Goal: Transaction & Acquisition: Purchase product/service

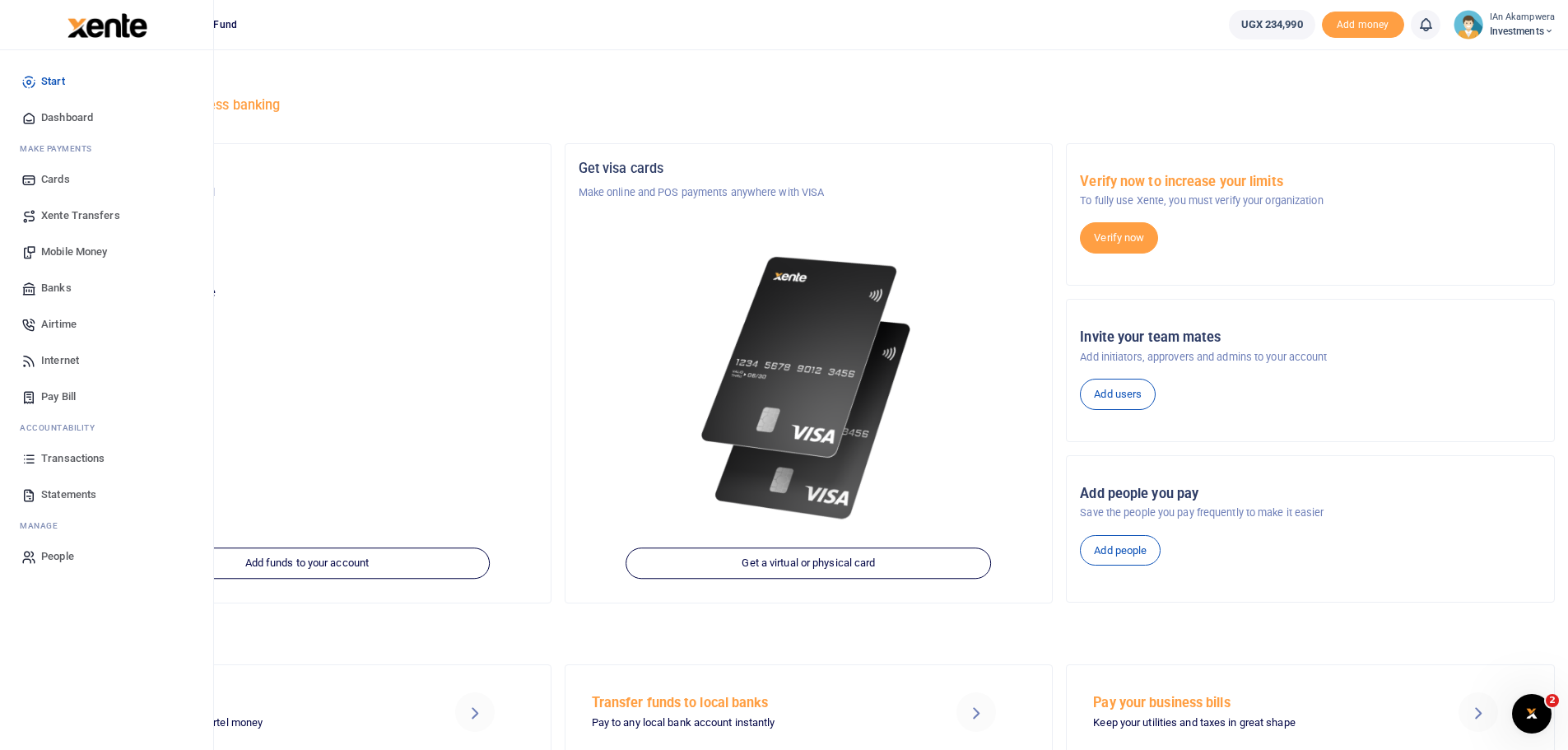
click at [82, 252] on span "Mobile Money" at bounding box center [74, 252] width 66 height 16
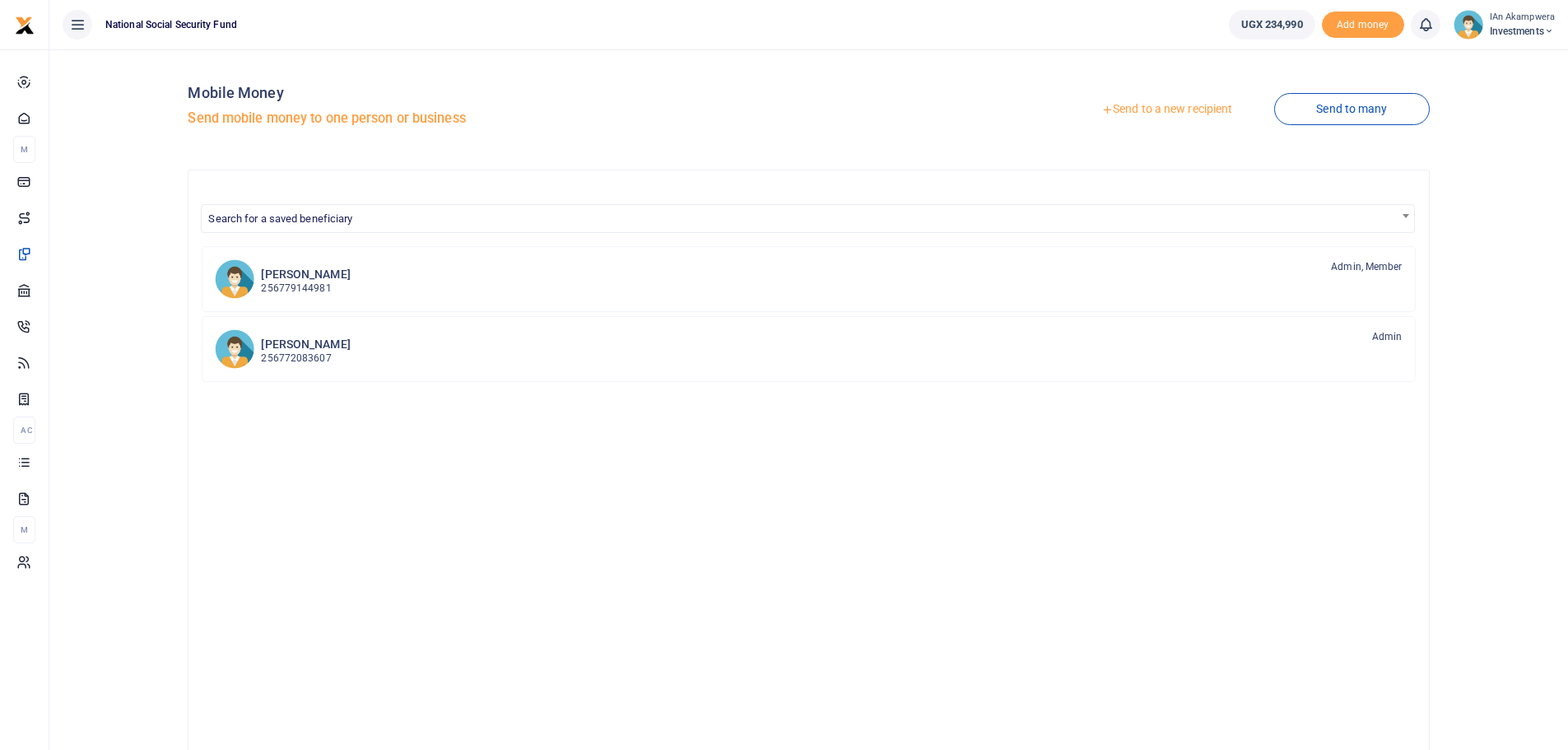
click at [1188, 105] on link "Send to a new recipient" at bounding box center [1167, 109] width 215 height 30
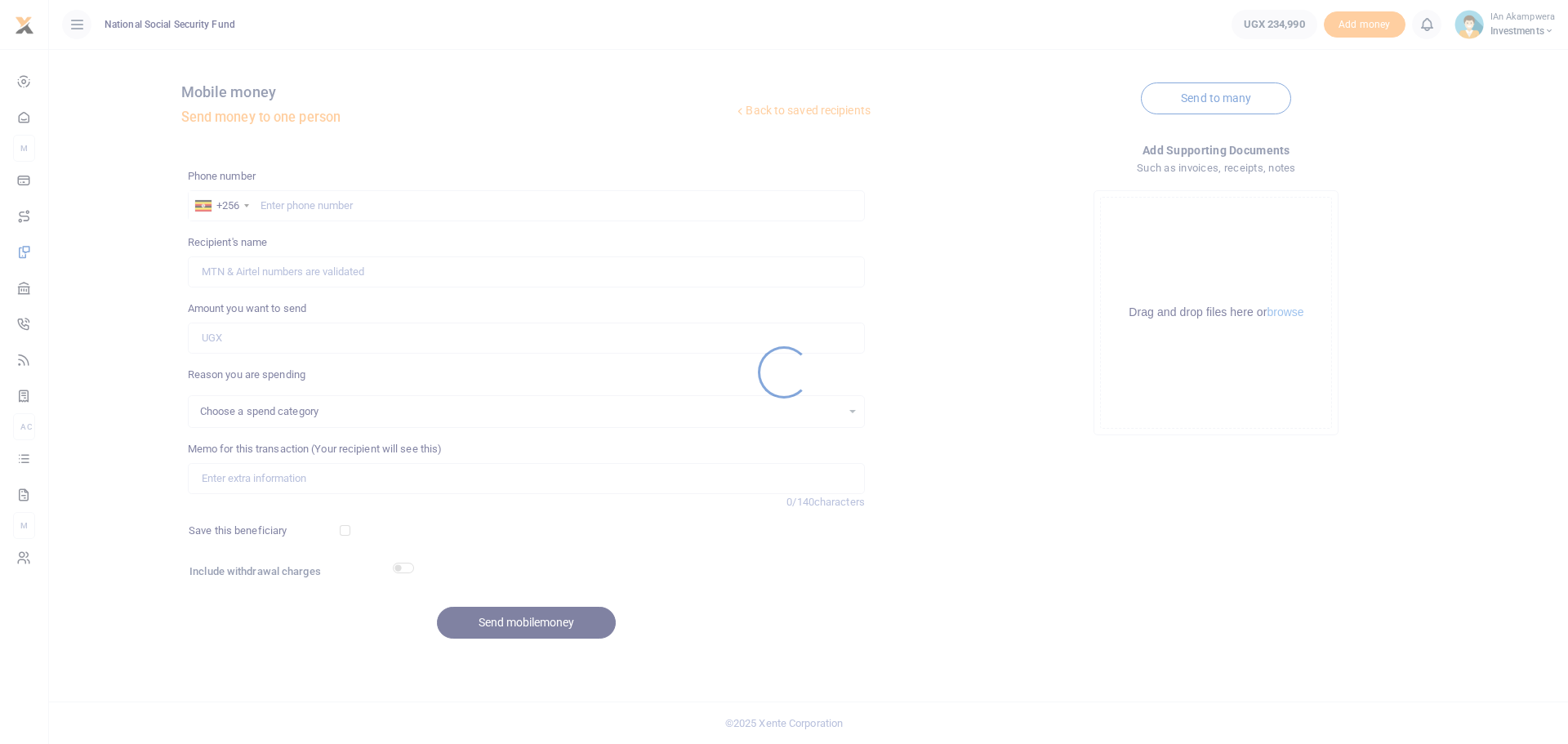
select select
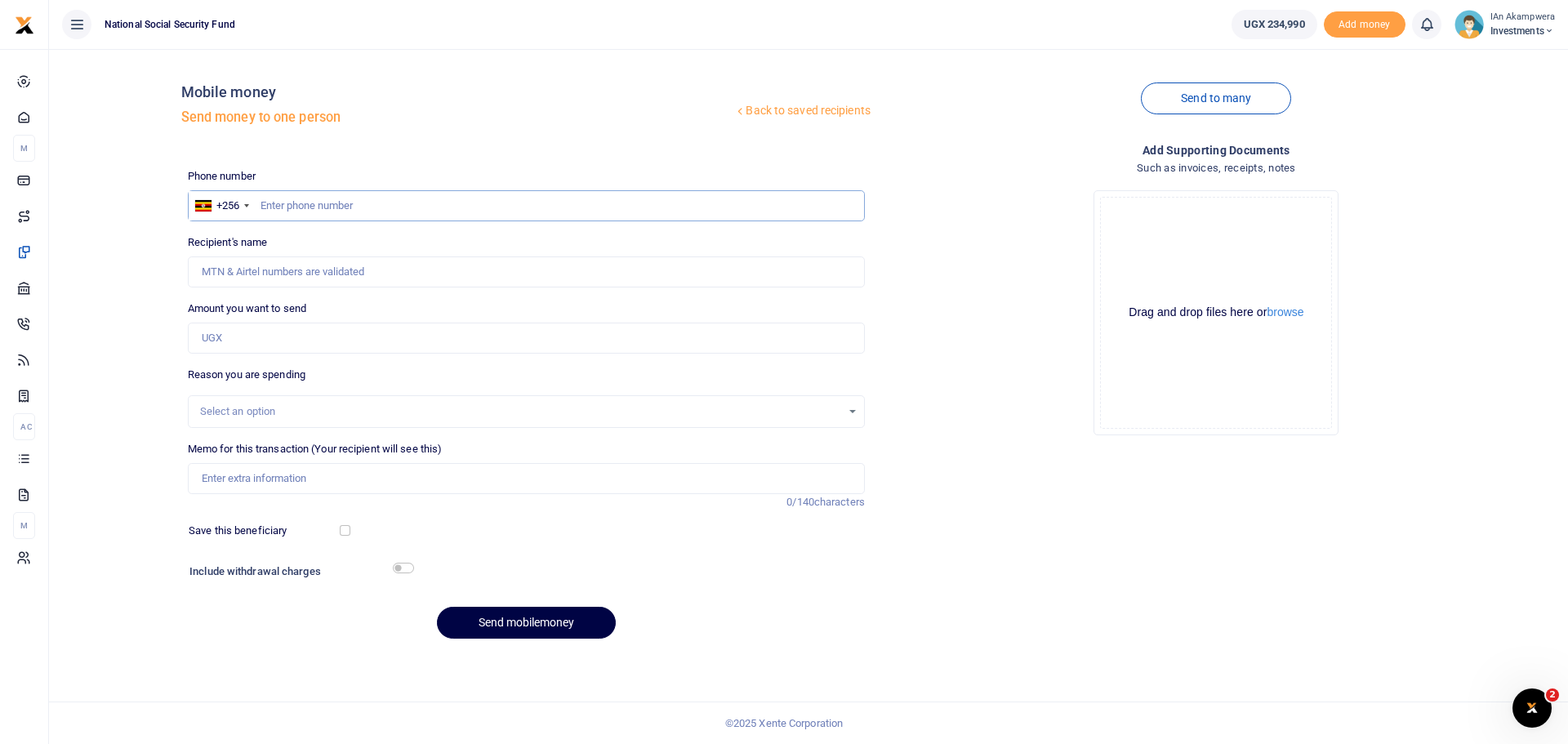
click at [536, 195] on input "text" at bounding box center [526, 205] width 677 height 31
type input "0772358079"
type input "[PERSON_NAME]"
type input "0772358079"
click at [376, 346] on input "Amount you want to send" at bounding box center [526, 338] width 677 height 31
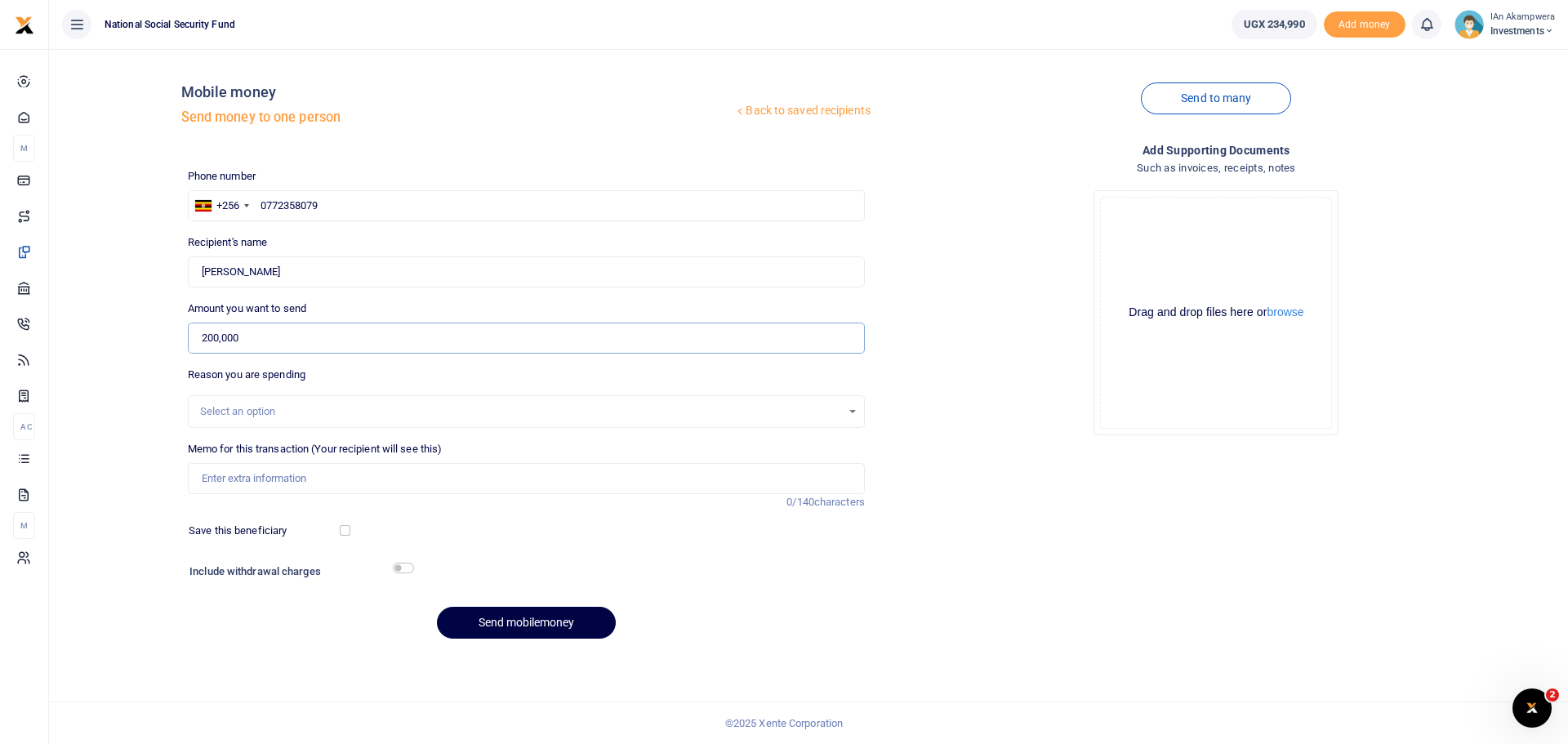
type input "200,000"
click at [384, 414] on div "Select an option" at bounding box center [520, 411] width 641 height 16
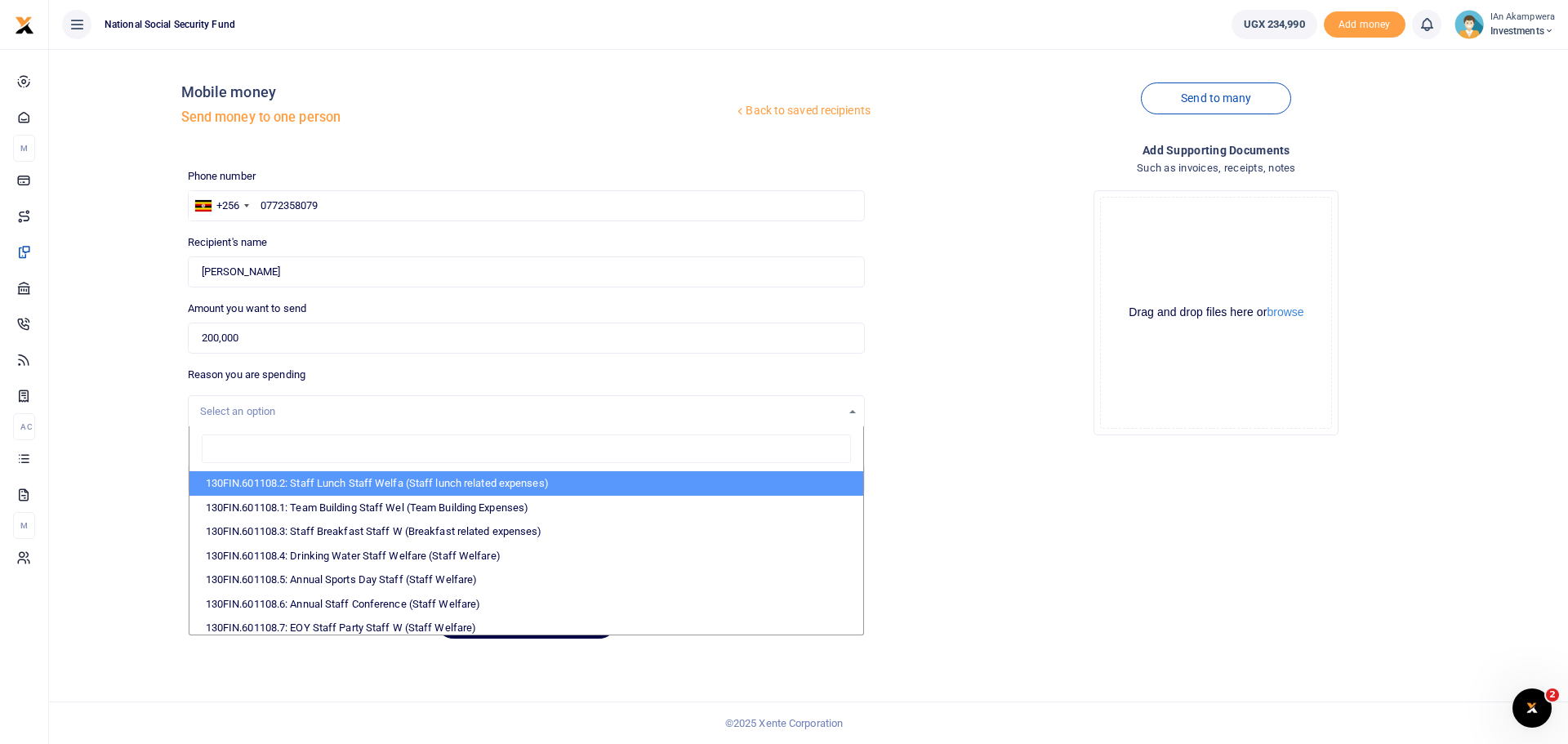
click at [390, 417] on div "Select an option" at bounding box center [520, 411] width 641 height 16
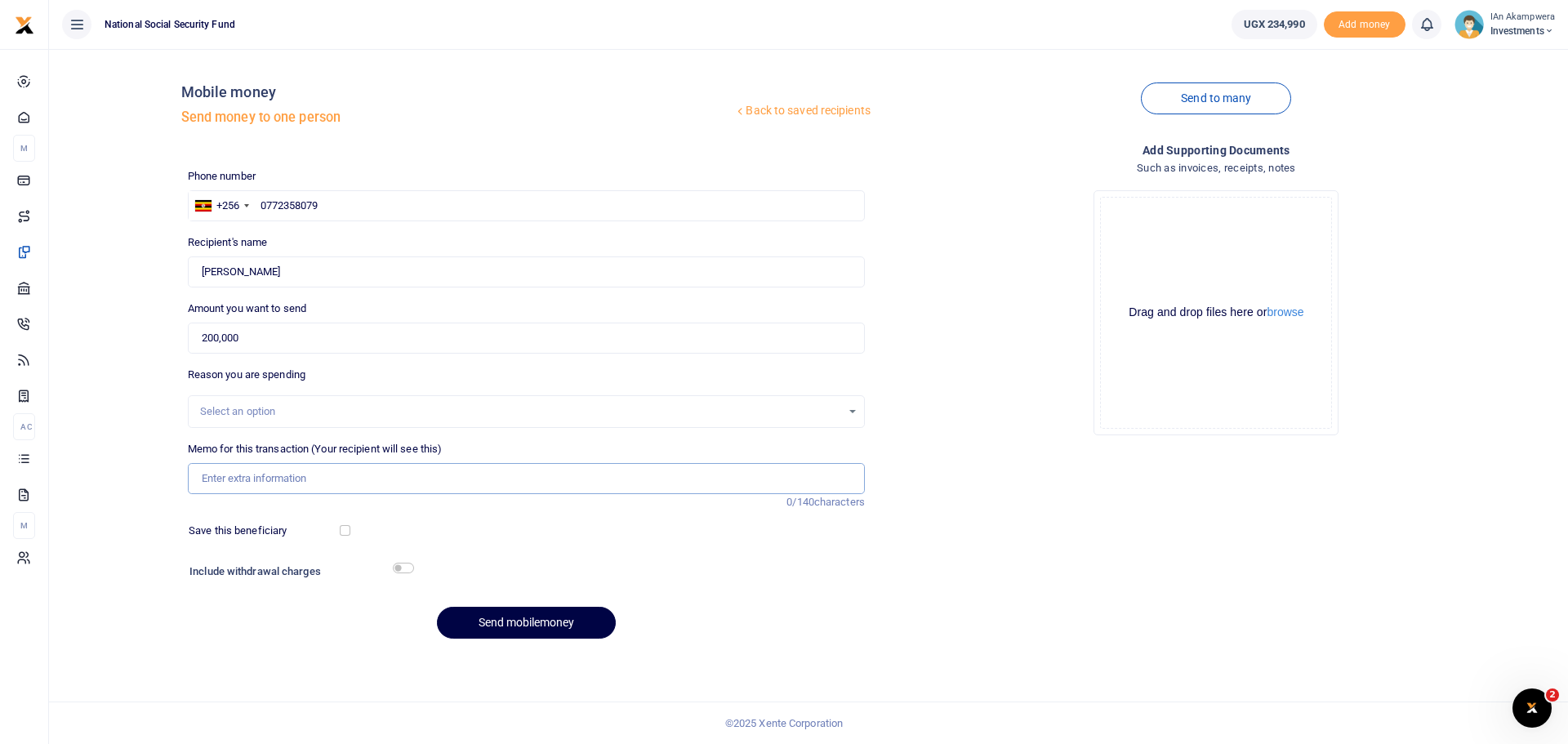
click at [374, 468] on input "Memo for this transaction (Your recipient will see this)" at bounding box center [526, 479] width 677 height 31
type input "Breakfast items"
click at [342, 531] on input "checkbox" at bounding box center [345, 531] width 11 height 11
checkbox input "true"
click at [404, 566] on input "checkbox" at bounding box center [403, 568] width 22 height 11
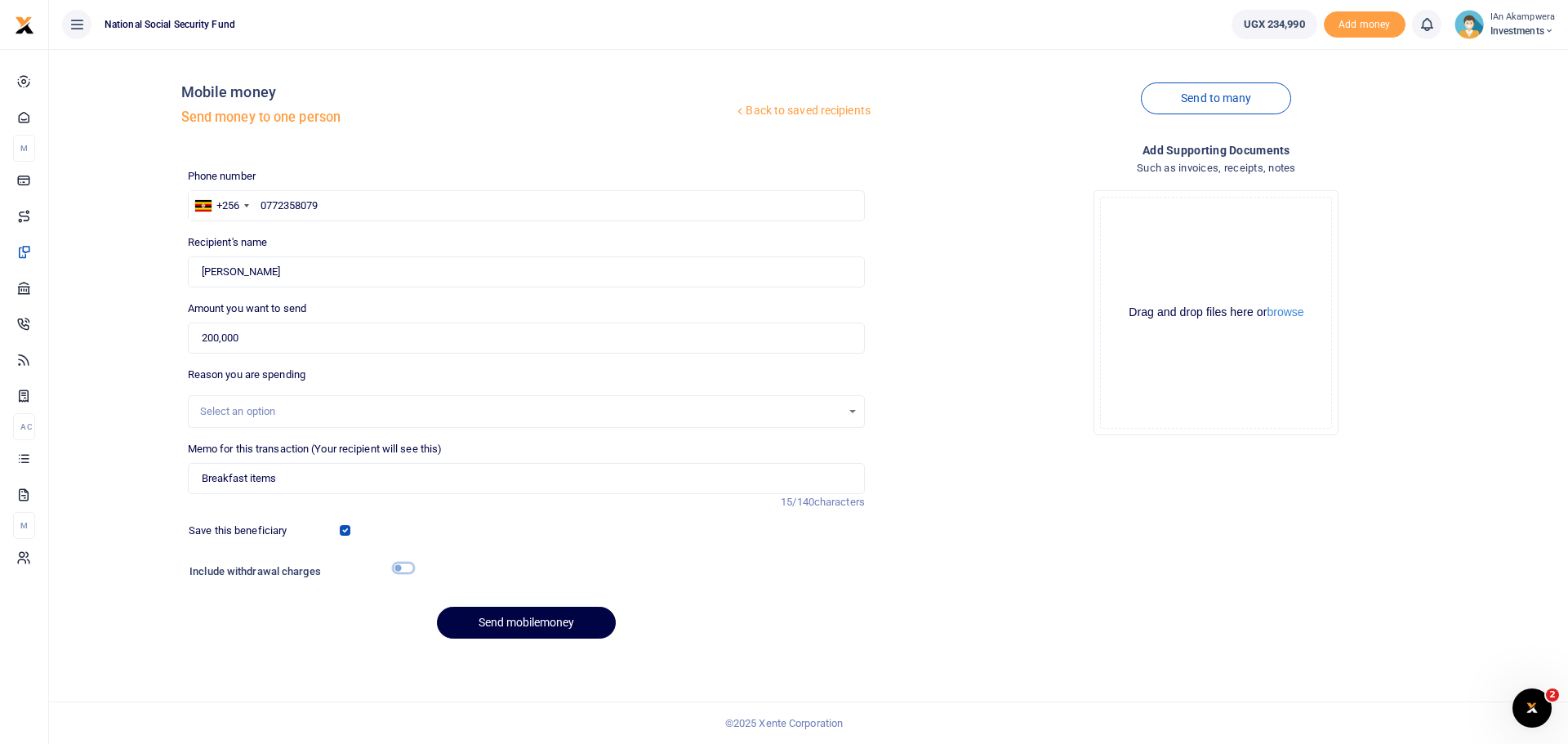
checkbox input "true"
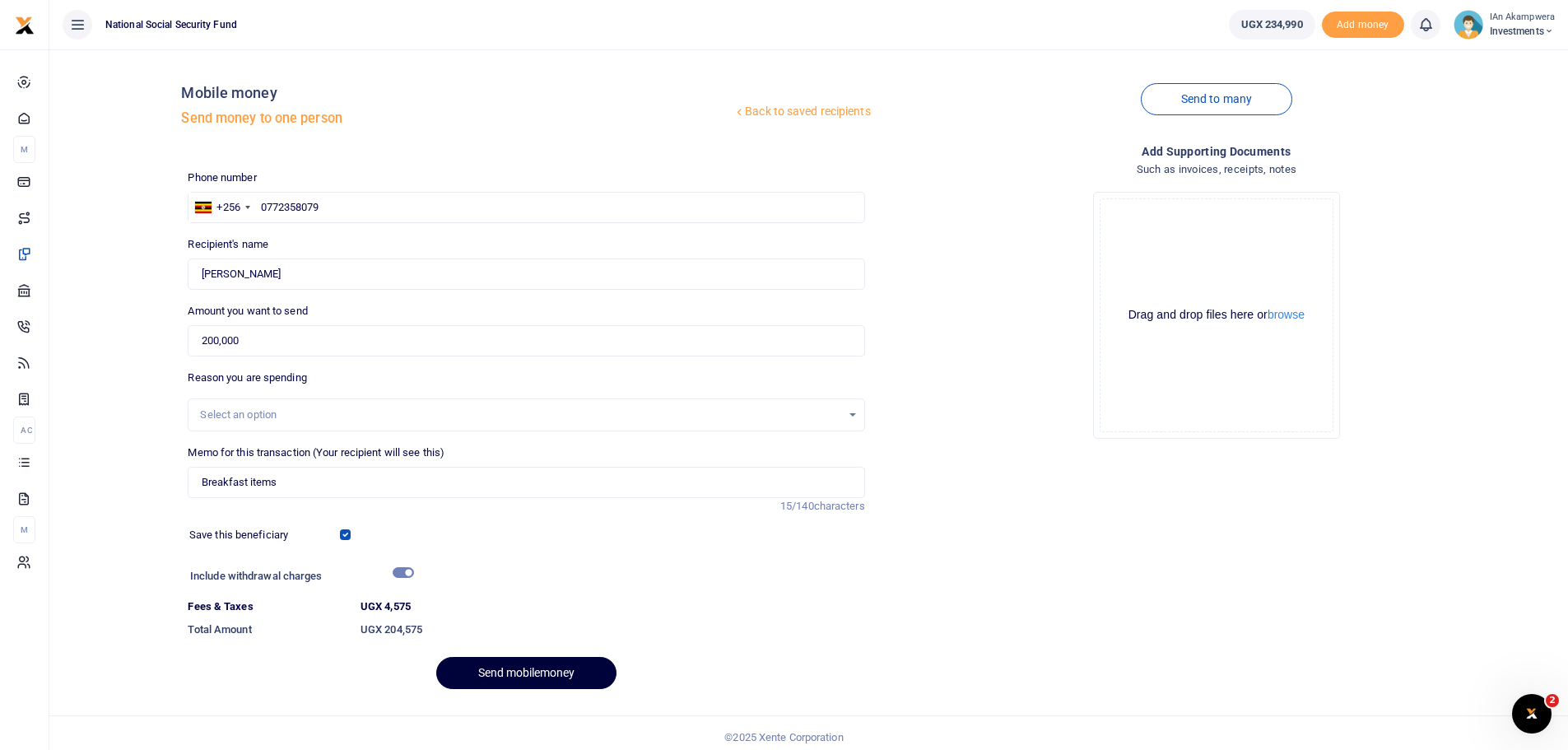
click at [482, 669] on button "Send mobilemoney" at bounding box center [527, 673] width 181 height 33
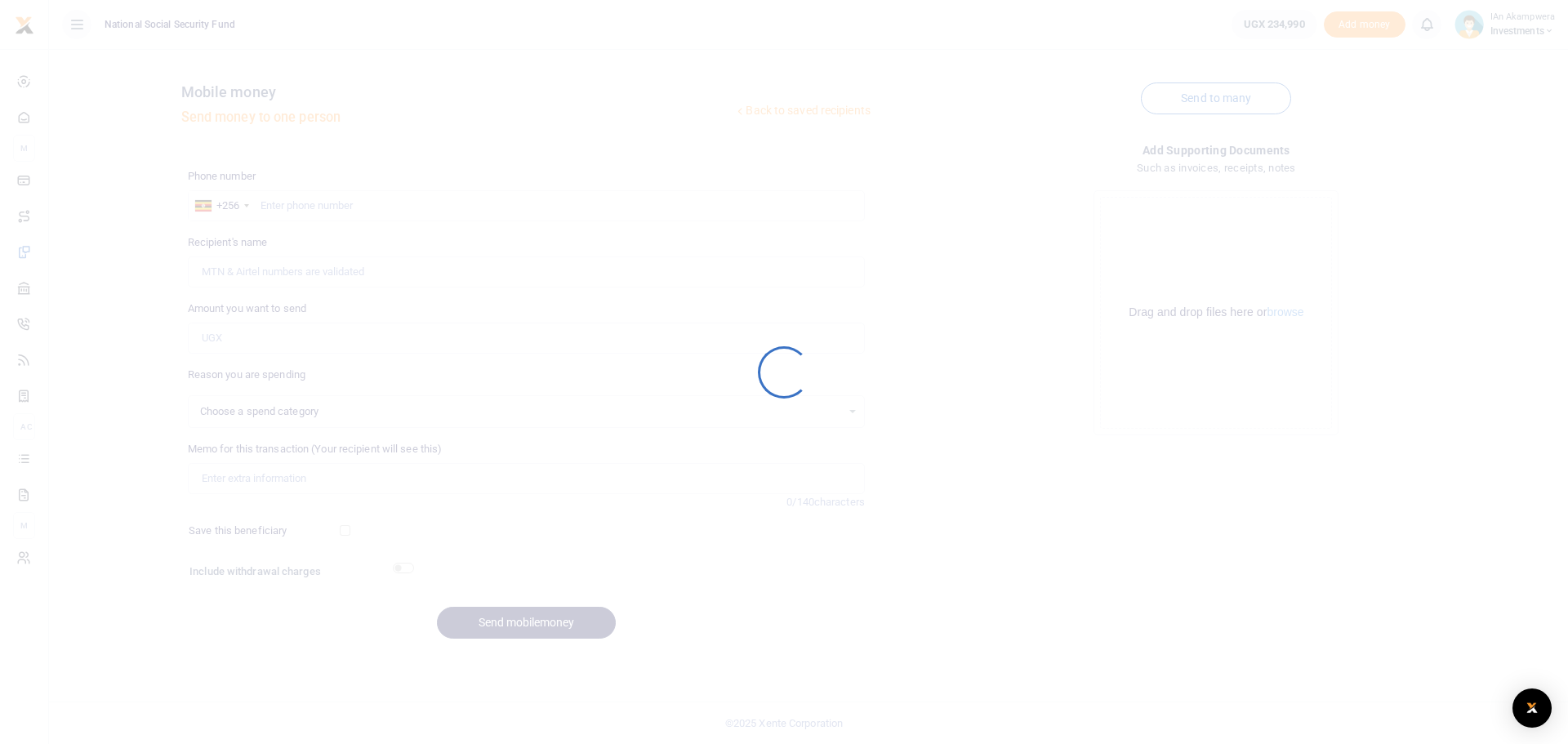
select select
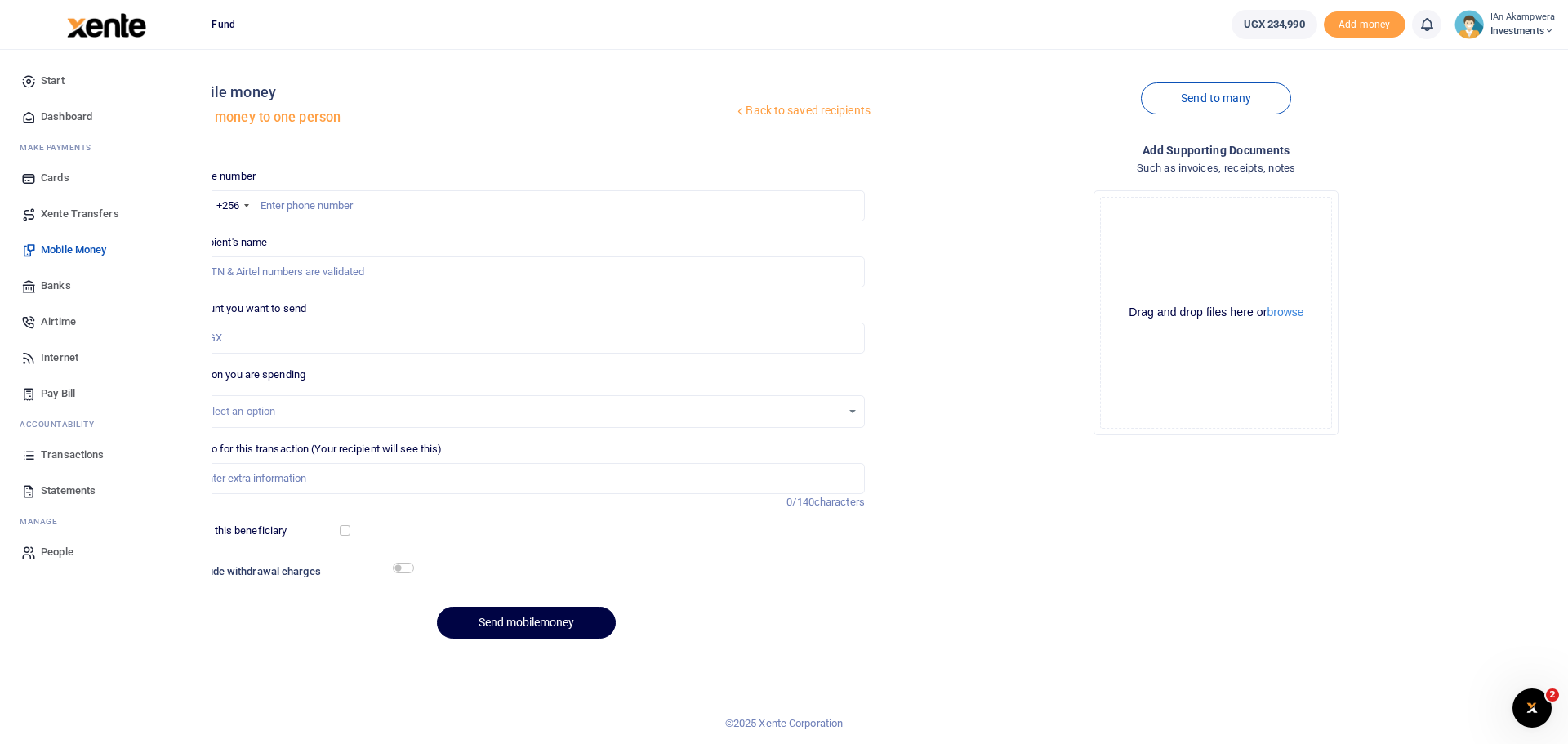
click at [84, 117] on span "Dashboard" at bounding box center [66, 117] width 51 height 16
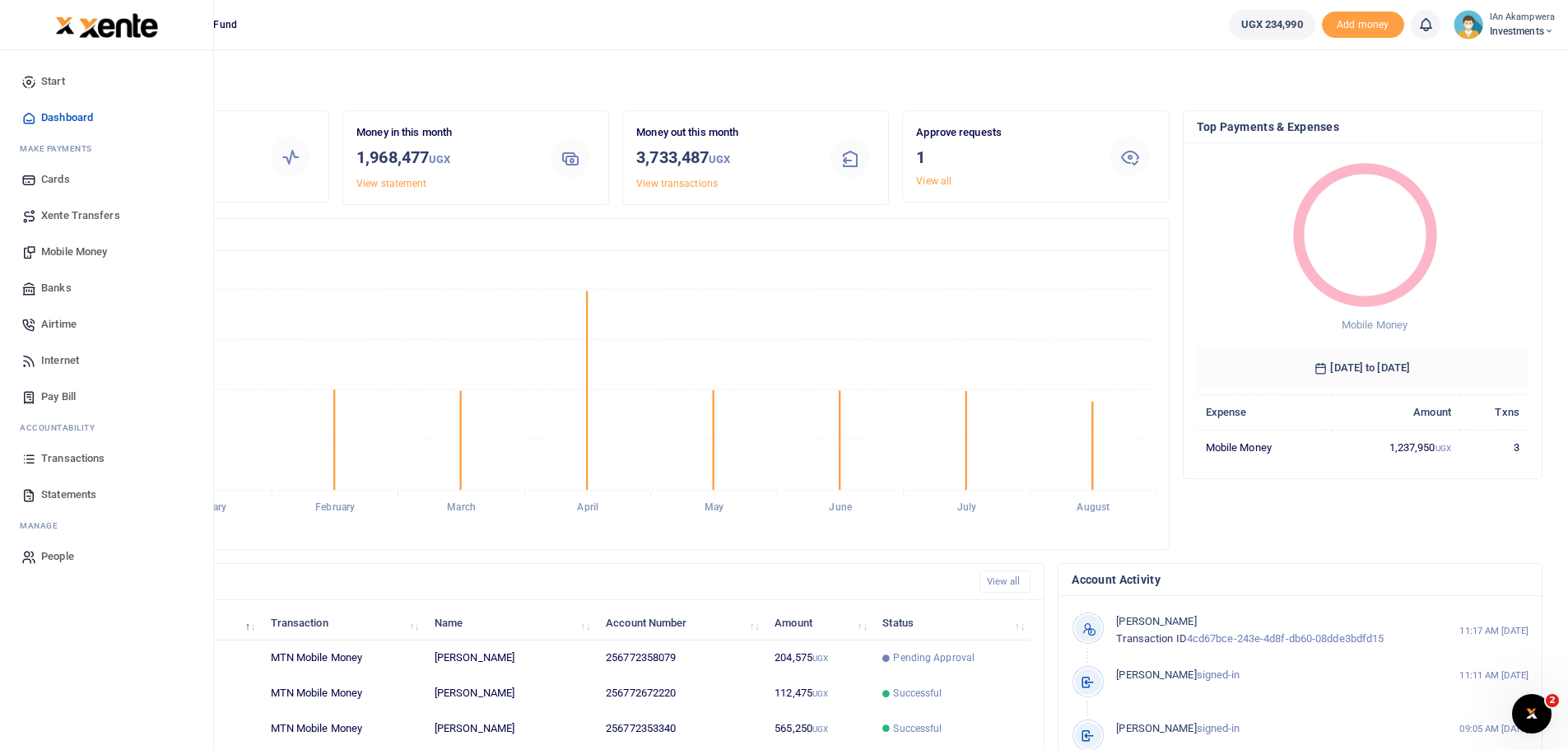
scroll to position [14, 14]
